Goal: Task Accomplishment & Management: Manage account settings

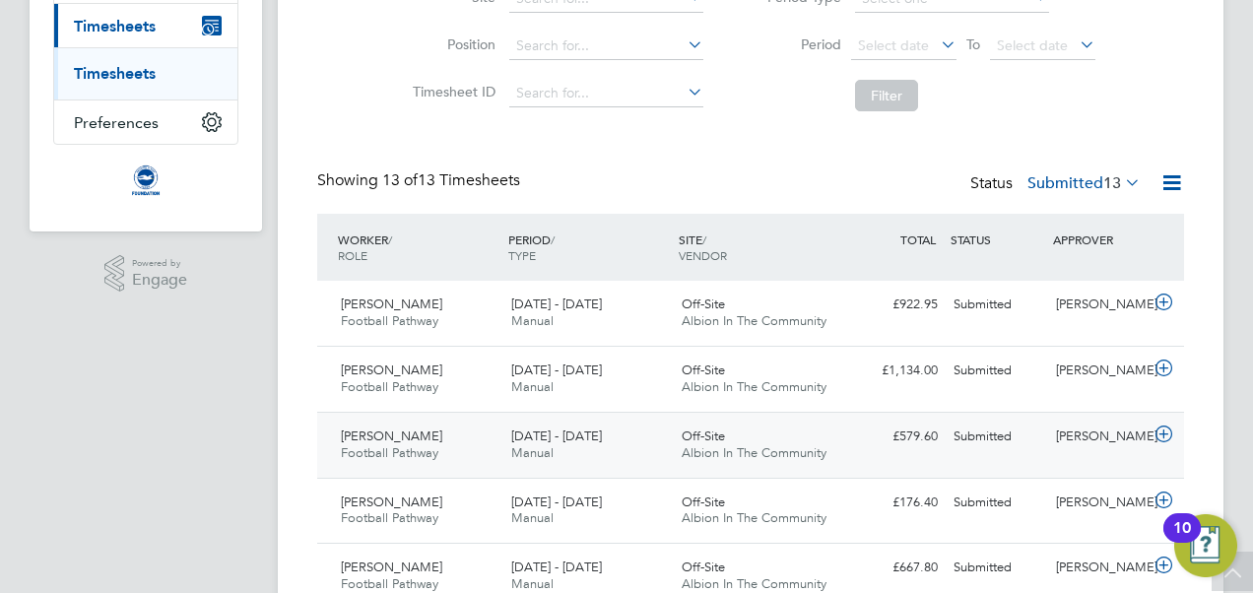
click at [1164, 429] on icon at bounding box center [1164, 435] width 25 height 16
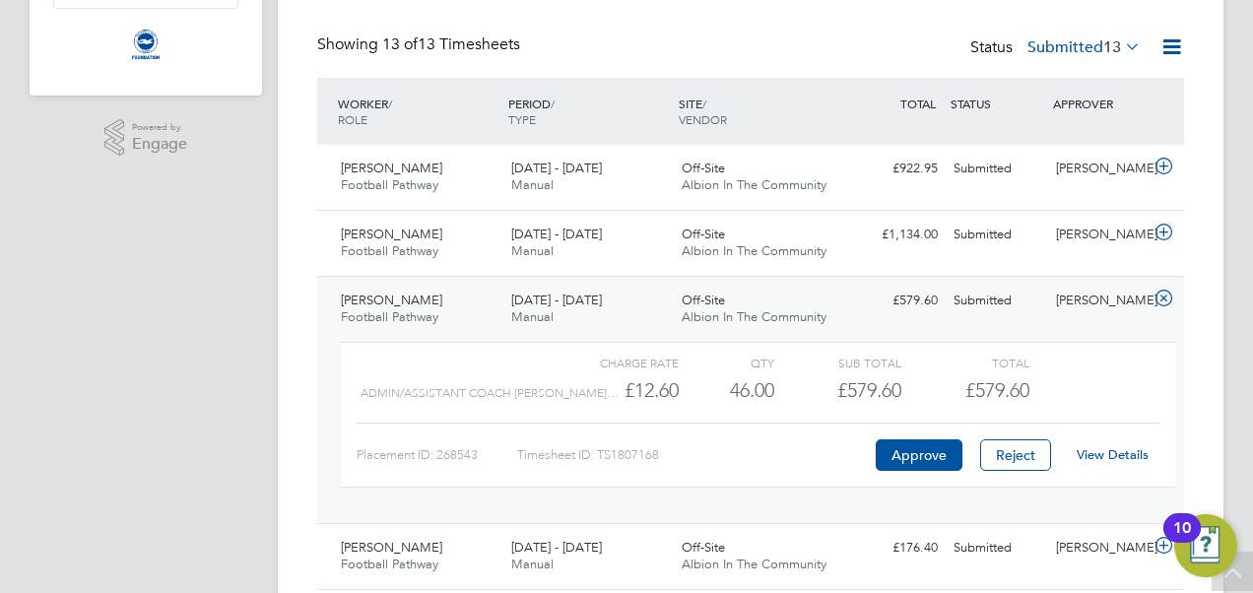
click at [1117, 453] on link "View Details" at bounding box center [1113, 454] width 72 height 17
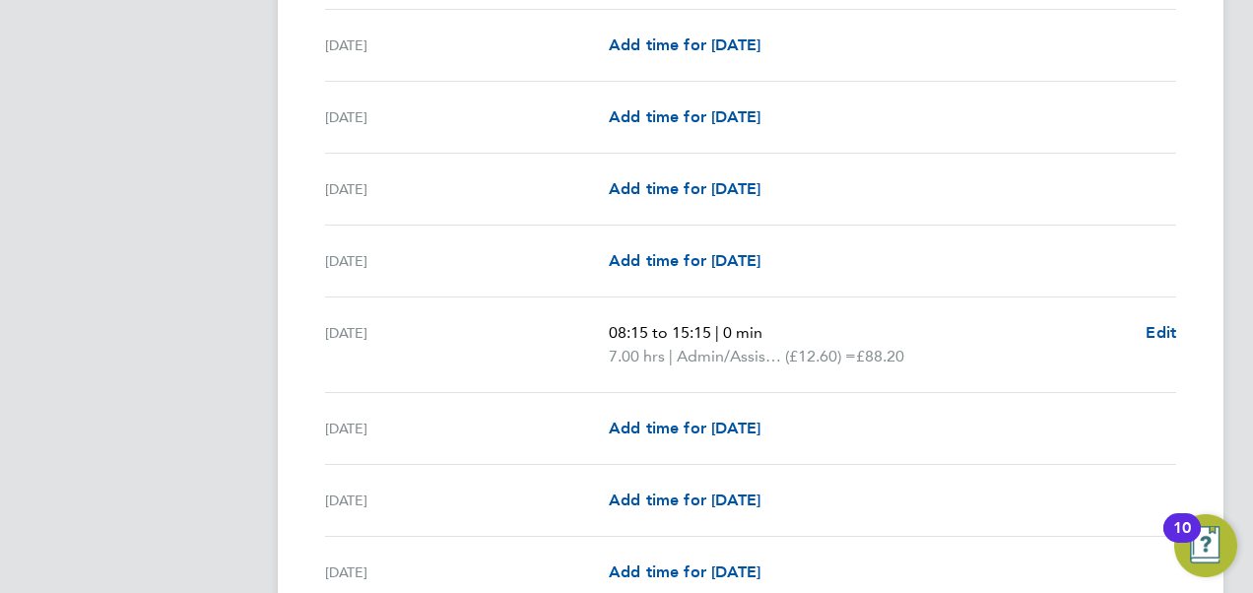
scroll to position [2415, 0]
click at [1160, 322] on span "Edit" at bounding box center [1161, 331] width 31 height 19
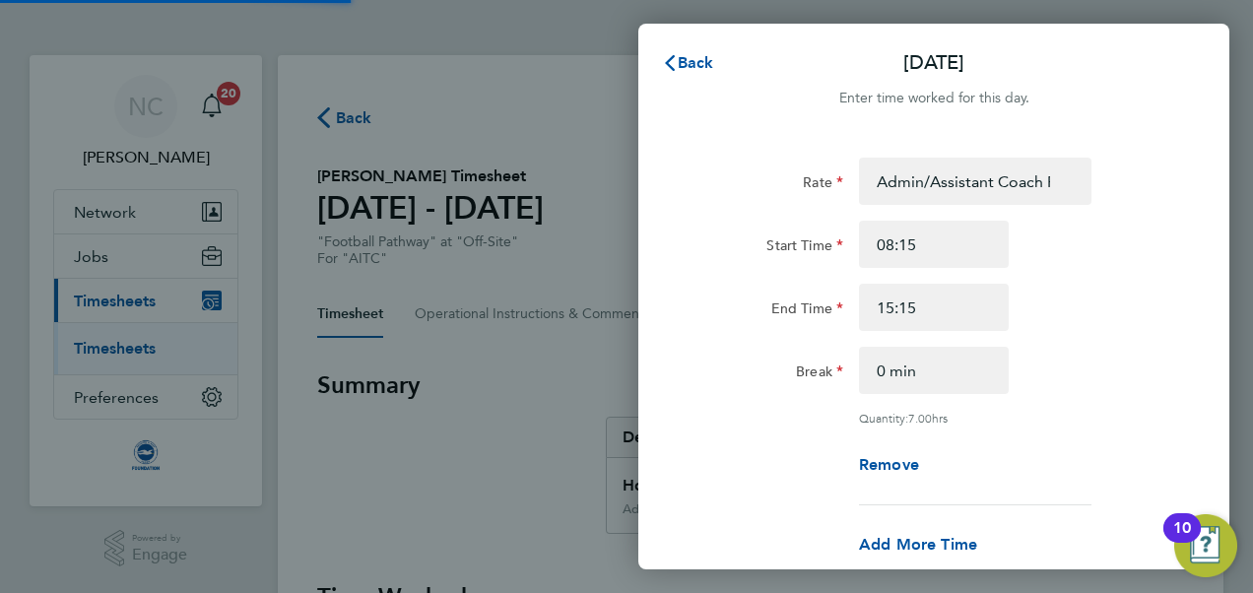
click at [1162, 325] on div "End Time 15:15" at bounding box center [934, 307] width 496 height 47
click at [935, 457] on span "Remove" at bounding box center [905, 464] width 60 height 19
select select "null"
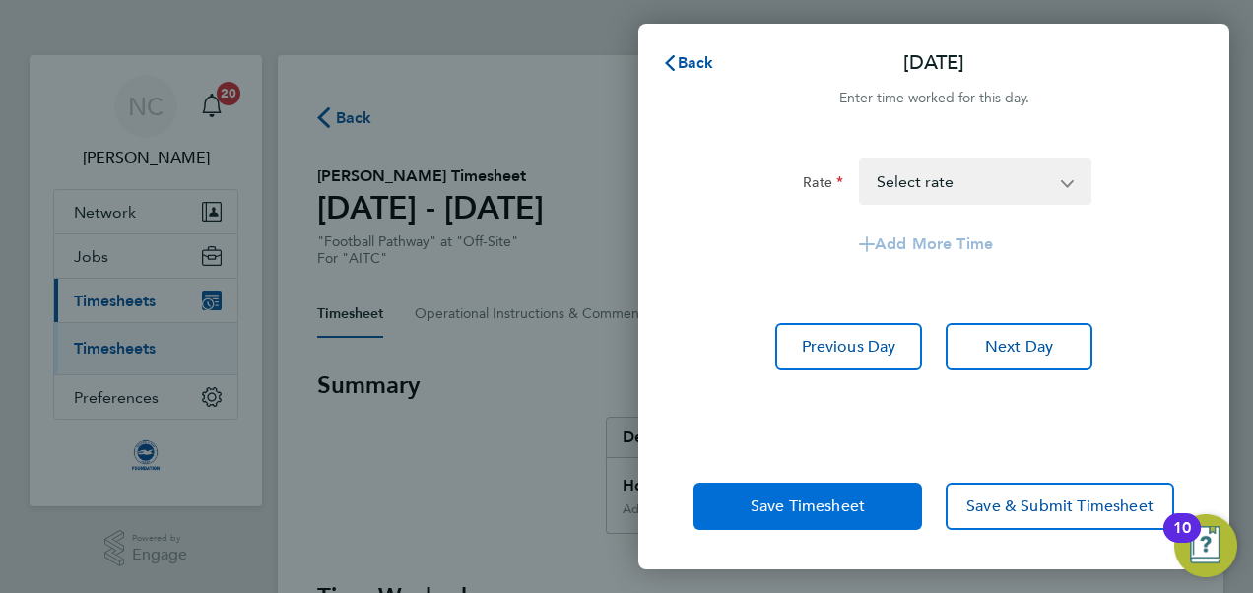
click at [877, 509] on button "Save Timesheet" at bounding box center [807, 506] width 229 height 47
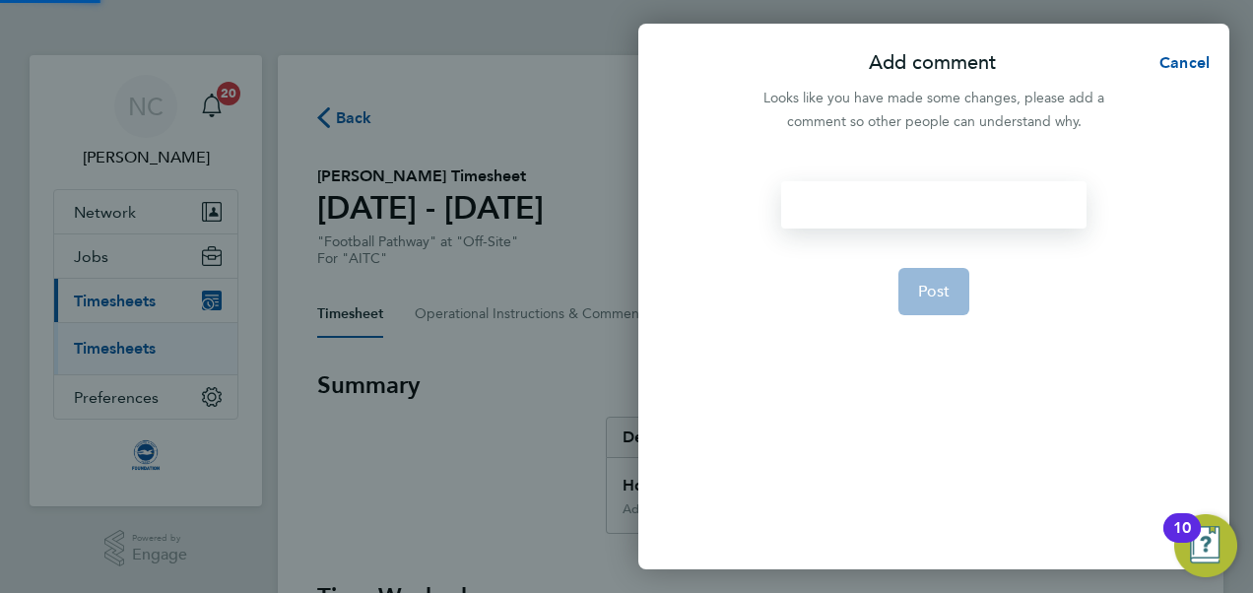
click at [888, 195] on div at bounding box center [933, 204] width 304 height 47
click at [923, 305] on button "Post" at bounding box center [934, 291] width 72 height 47
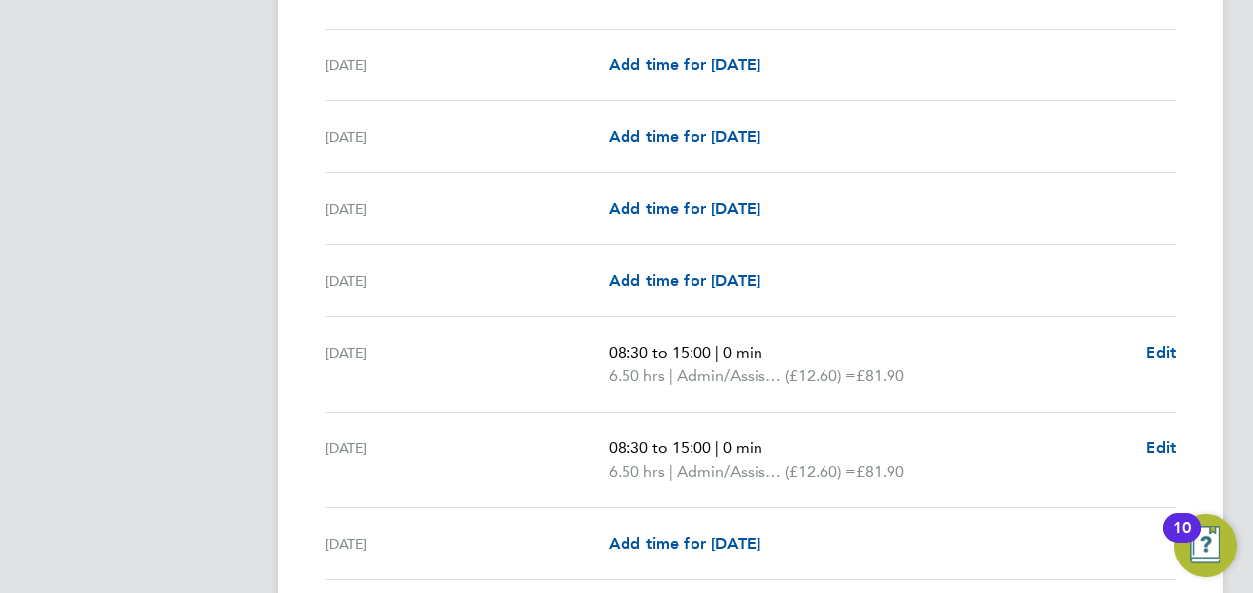
scroll to position [2568, 0]
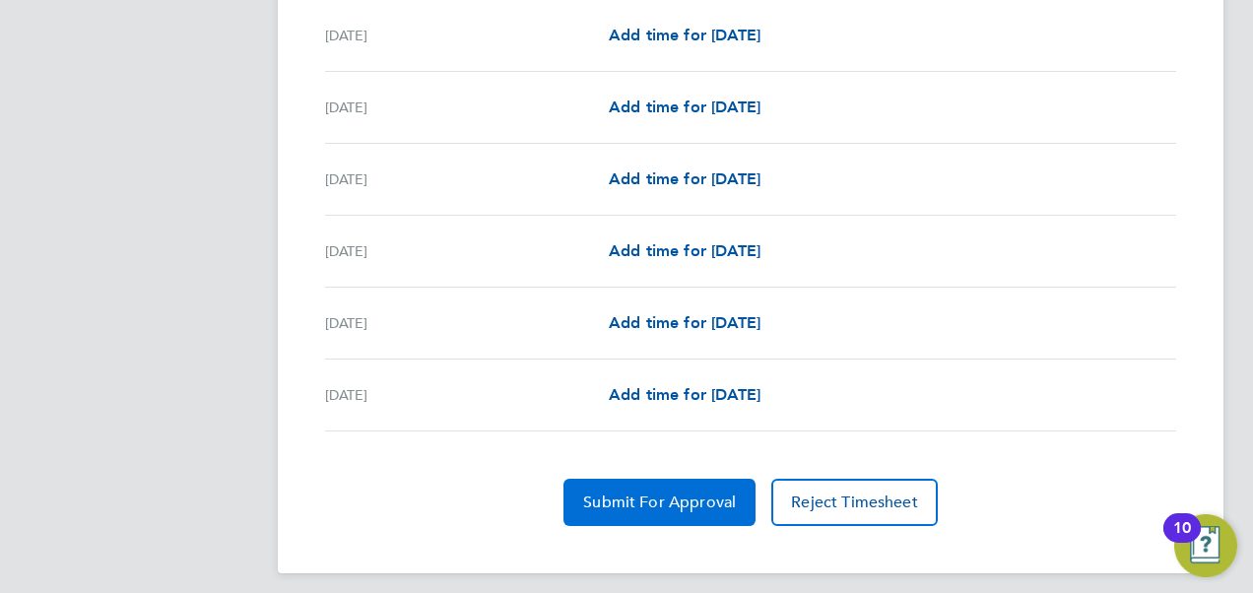
click at [677, 479] on button "Submit For Approval" at bounding box center [659, 502] width 192 height 47
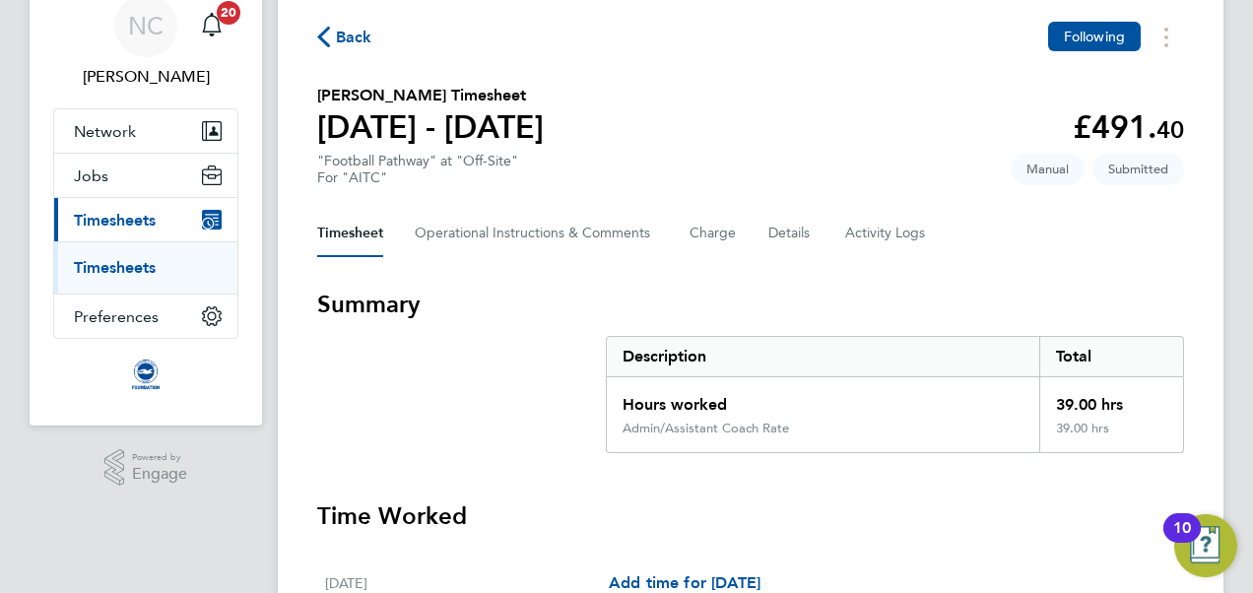
scroll to position [0, 0]
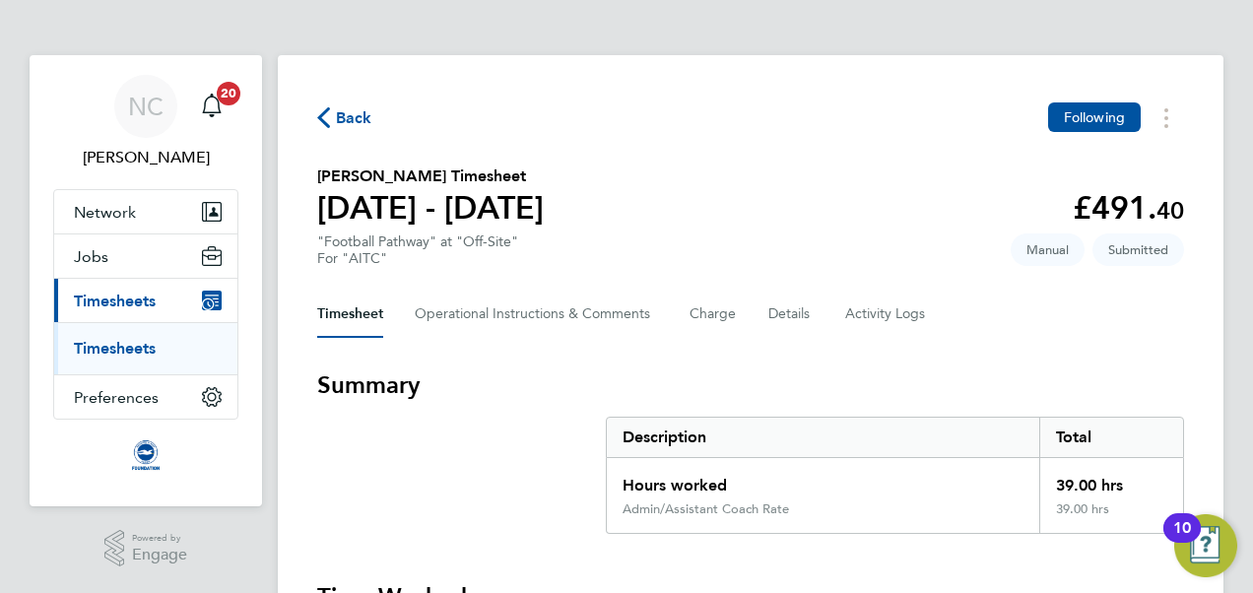
click at [343, 122] on span "Back" at bounding box center [354, 118] width 36 height 24
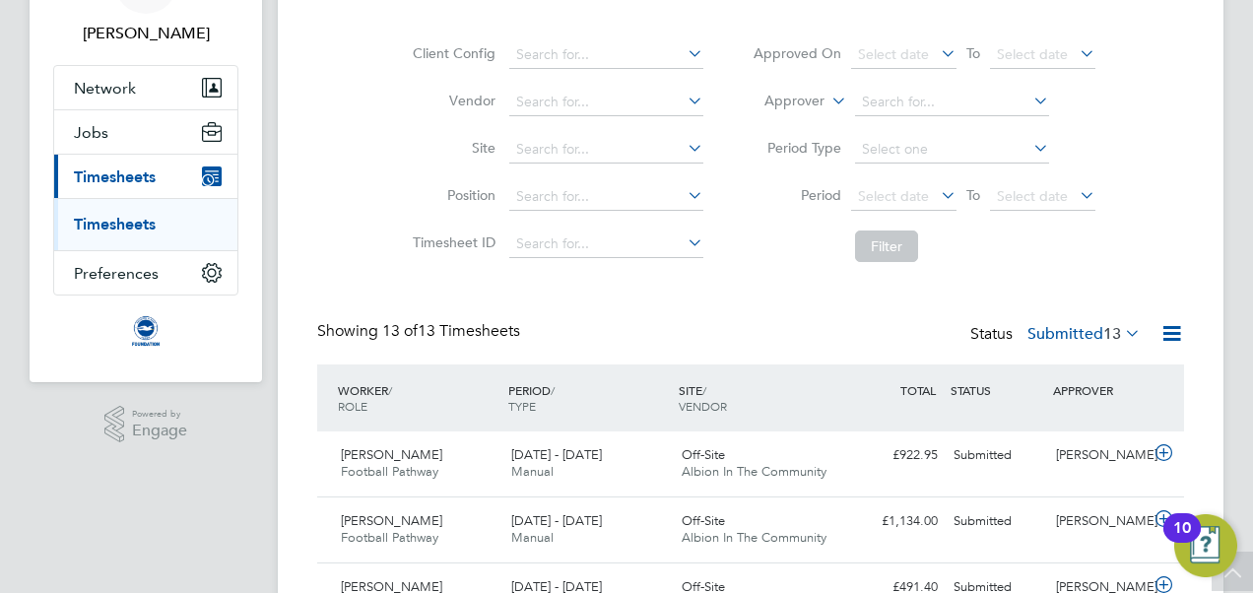
click at [1105, 329] on span "13" at bounding box center [1112, 334] width 18 height 20
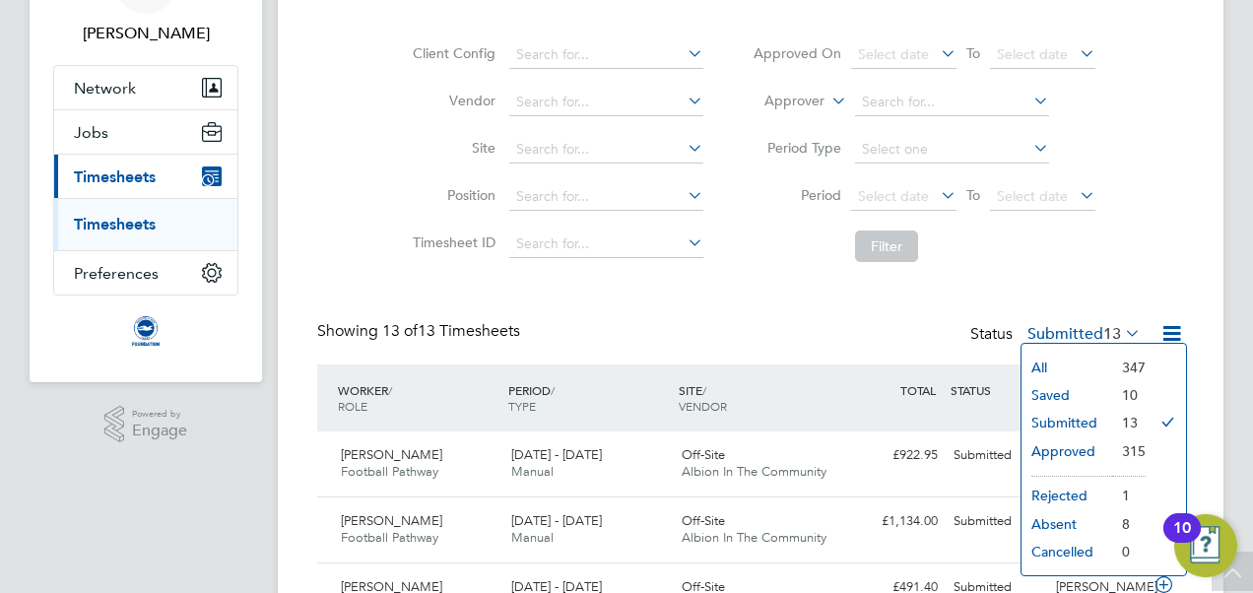
click at [875, 350] on div "Showing 13 of 13 Timesheets Status Submitted 13" at bounding box center [750, 342] width 867 height 43
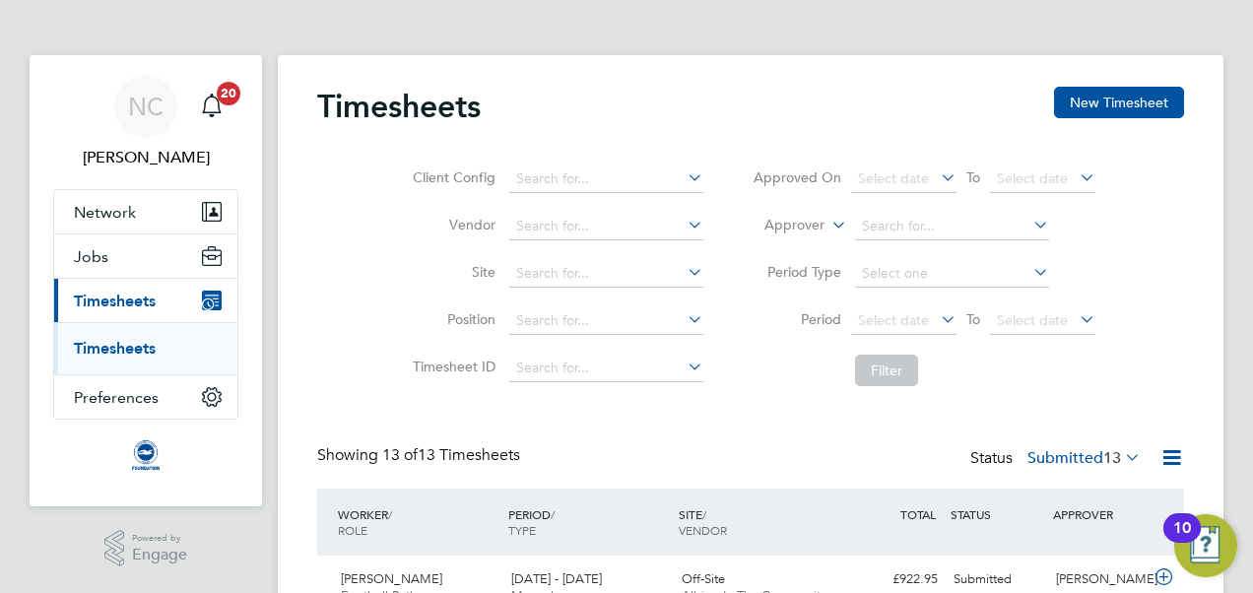
click at [1103, 451] on span "13" at bounding box center [1112, 458] width 18 height 20
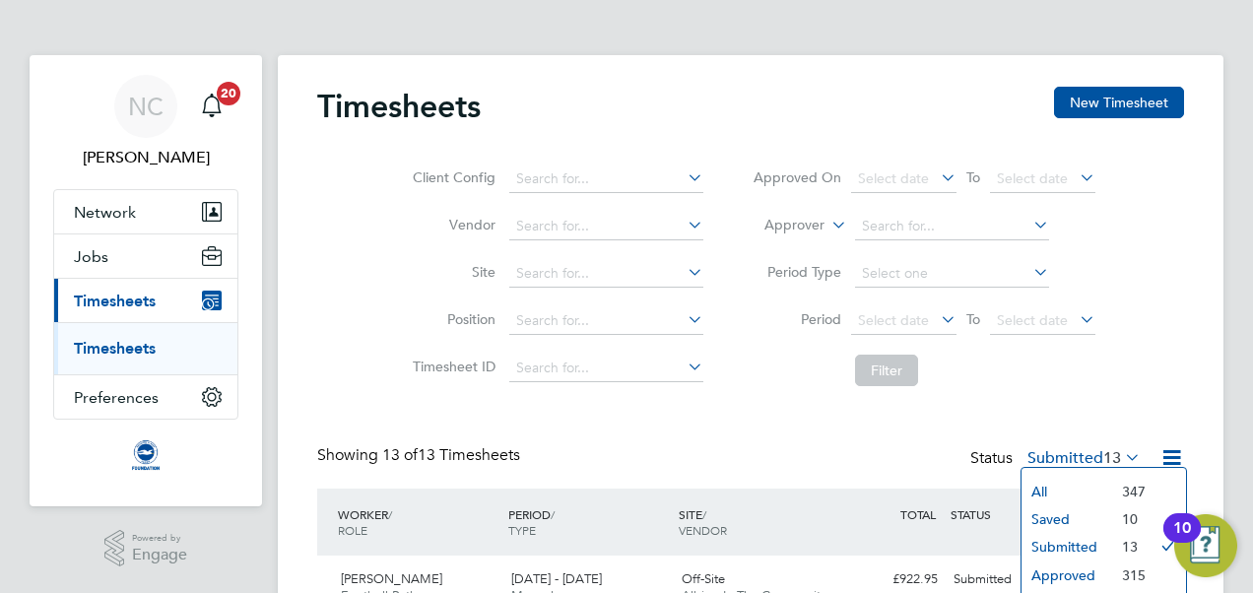
click at [1067, 517] on li "Saved" at bounding box center [1067, 519] width 91 height 28
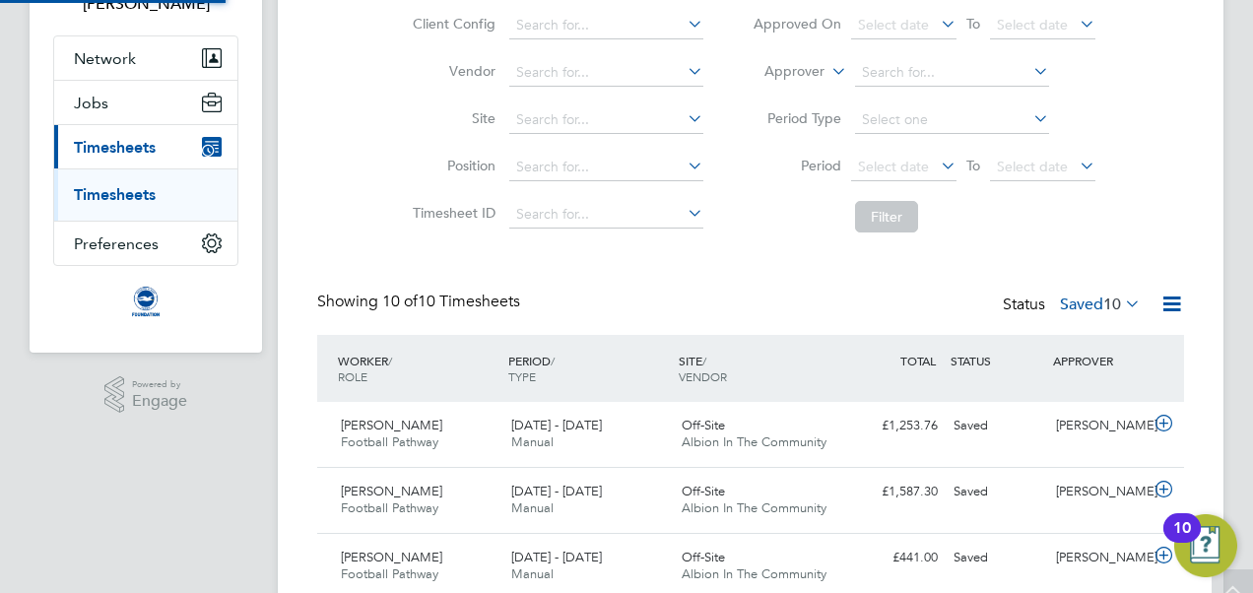
scroll to position [10, 10]
